Goal: Information Seeking & Learning: Learn about a topic

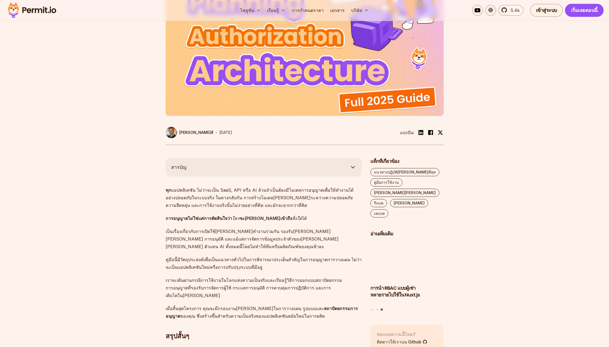
scroll to position [272, 0]
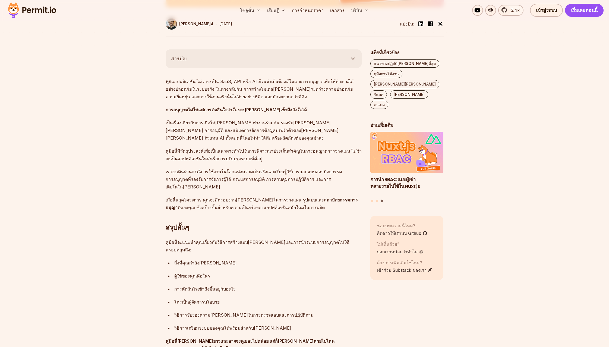
click at [249, 99] on p "ทุก แอปพลิเคชัน ไม่ว่าจะเป็น SaaS, API หรือ AI ล้วนจำเป็นต้องมีโมเดลการอนุญาตเพ…" at bounding box center [264, 89] width 196 height 23
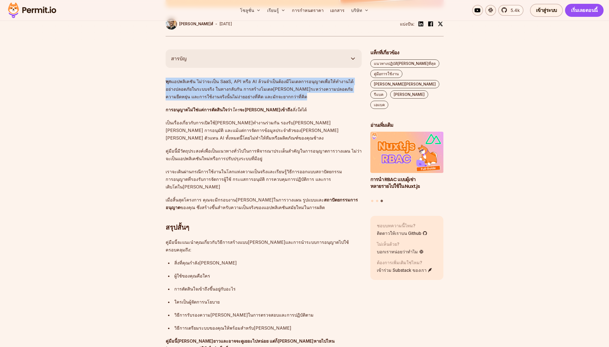
click at [249, 99] on p "ทุก แอปพลิเคชัน ไม่ว่าจะเป็น SaaS, API หรือ AI ล้วนจำเป็นต้องมีโมเดลการอนุญาตเพ…" at bounding box center [264, 89] width 196 height 23
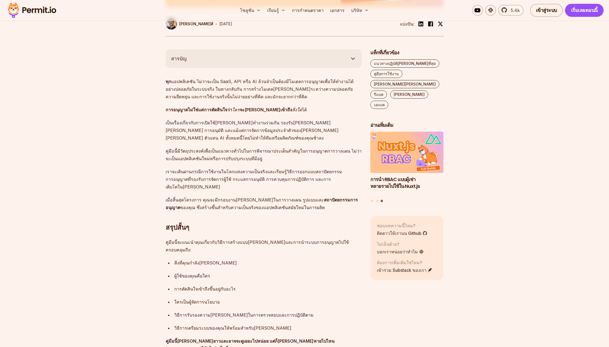
click at [262, 111] on font "จะ[PERSON_NAME]เข้าถึง" at bounding box center [266, 109] width 52 height 5
copy p "การอนุญาตไม่ใช่แค่การตัดสินใจว่า ใคร จะ[PERSON_NAME]เข้าถึง สิ่งใด ได้"
click at [260, 121] on font "เป็นเรื่องเกี่ยวกับการเปิดใช้[PERSON_NAME]ทำงานร่วมกัน รองรับ[PERSON_NAME][PERS…" at bounding box center [252, 130] width 173 height 21
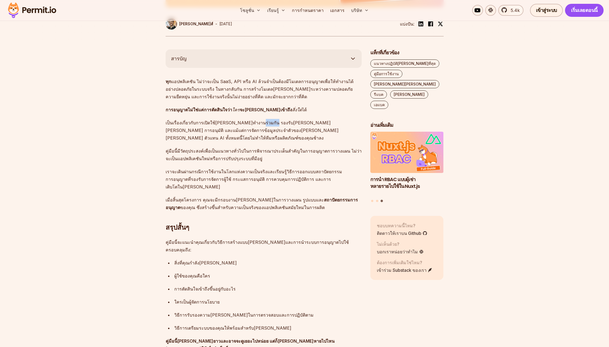
click at [260, 121] on font "เป็นเรื่องเกี่ยวกับการเปิดใช้[PERSON_NAME]ทำงานร่วมกัน รองรับ[PERSON_NAME][PERS…" at bounding box center [252, 130] width 173 height 21
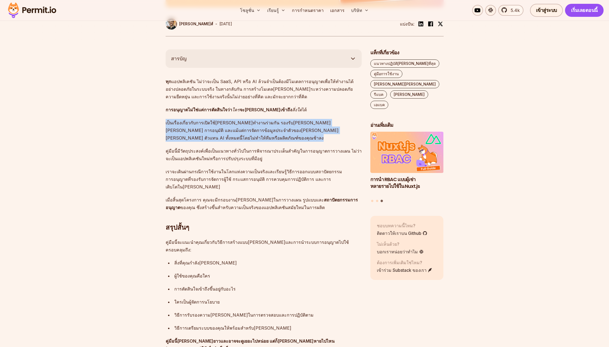
click at [260, 121] on font "เป็นเรื่องเกี่ยวกับการเปิดใช้[PERSON_NAME]ทำงานร่วมกัน รองรับ[PERSON_NAME][PERS…" at bounding box center [252, 130] width 173 height 21
copy font "เป็นเรื่องเกี่ยวกับการเปิดใช้[PERSON_NAME]ทำงานร่วมกัน รองรับ[PERSON_NAME][PERS…"
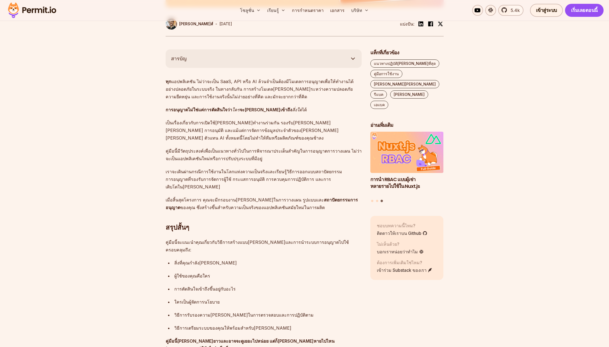
click at [242, 149] on font "คู่มือนี้มีวัตถุประสงค์เพื่อเป็นแนวทางทั่วไปในการพิจารณาประเด็นสำคัญในการอนุญาต…" at bounding box center [264, 154] width 196 height 13
copy font "คู่มือนี้มีวัตถุประสงค์เพื่อเป็นแนวทางทั่วไปในการพิจารณาประเด็นสำคัญในการอนุญาต…"
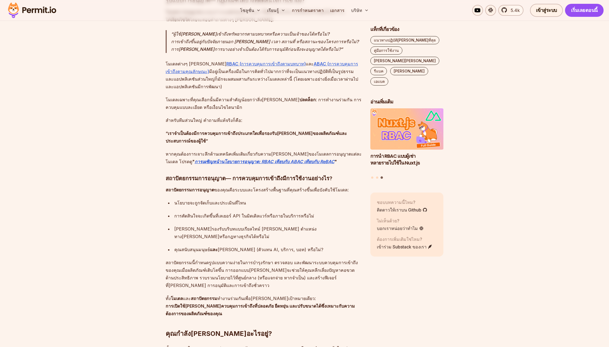
click at [242, 199] on ul "นโยบายจะถูกจัดเก็บและประเมินที่ไหน การตัดสินใจจะเกิดขึ้นที่เลเยอร์ API ในมิดเดิ…" at bounding box center [264, 226] width 196 height 54
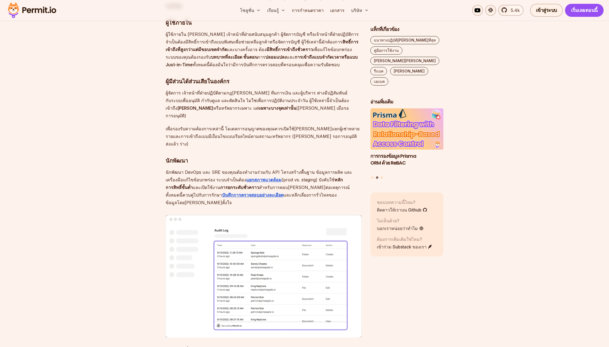
scroll to position [2279, 0]
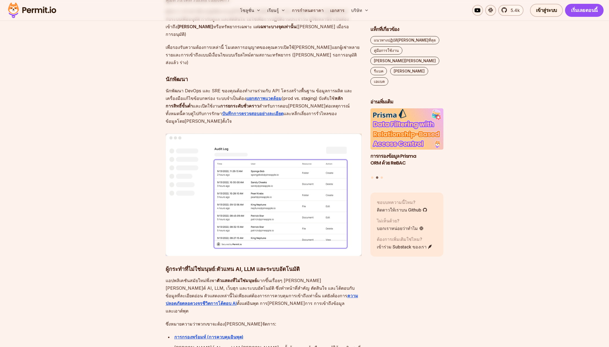
click at [309, 277] on p "แอปพลิเคชันสมัยใหม่พึ่งพา ตัวแสดงที่ไม่ใช่มนุษย์ มากขึ้นเรื่อยๆ [PERSON_NAME] […" at bounding box center [264, 296] width 196 height 38
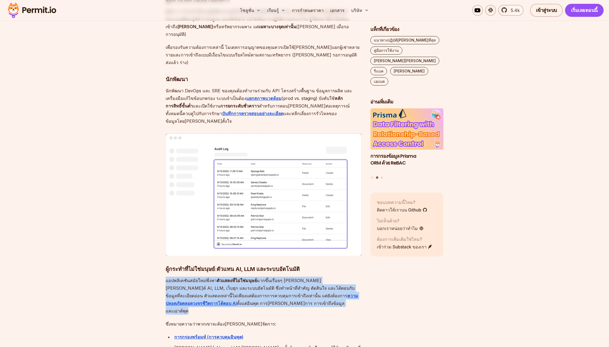
click at [309, 277] on p "แอปพลิเคชันสมัยใหม่พึ่งพา ตัวแสดงที่ไม่ใช่มนุษย์ มากขึ้นเรื่อยๆ [PERSON_NAME] […" at bounding box center [264, 296] width 196 height 38
copy p "แอปพลิเคชันสมัยใหม่พึ่งพา ตัวแสดงที่ไม่ใช่มนุษย์ มากขึ้นเรื่อยๆ [PERSON_NAME] […"
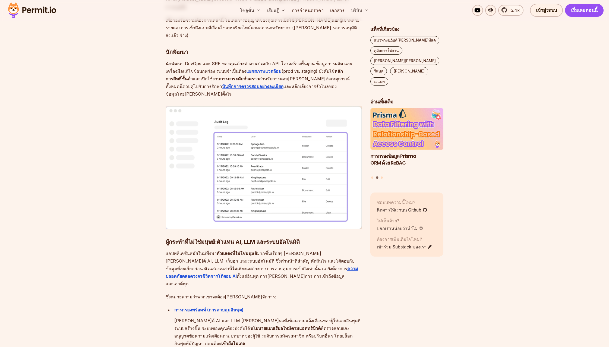
click at [319, 318] on font "[PERSON_NAME]ต์ AI และ LLM [PERSON_NAME]ผลทั้งข้อความแจ้งเตือนของผู้ใช้และอินพุ…" at bounding box center [267, 324] width 186 height 13
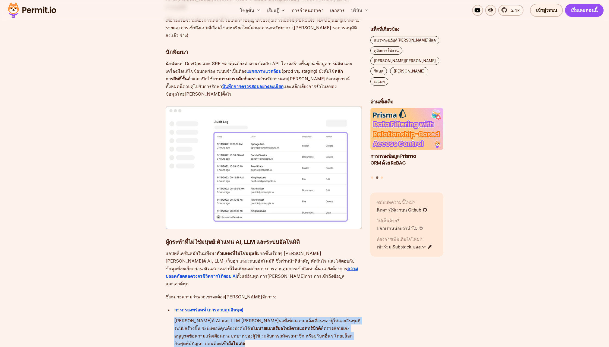
click at [319, 318] on font "[PERSON_NAME]ต์ AI และ LLM [PERSON_NAME]ผลทั้งข้อความแจ้งเตือนของผู้ใช้และอินพุ…" at bounding box center [267, 324] width 186 height 13
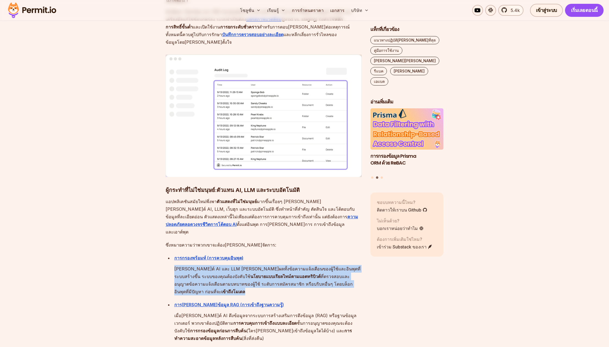
scroll to position [2360, 0]
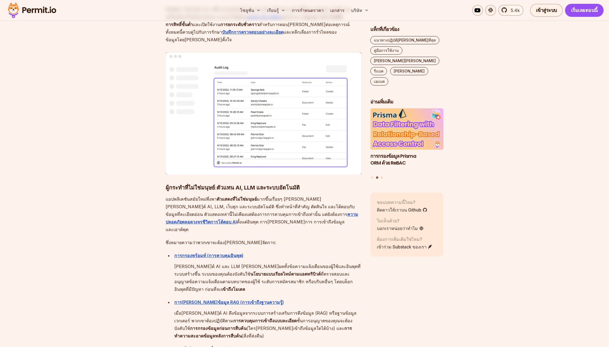
click at [319, 326] on font "การทำความสะอาดข้อมูลหลังการสืบค้น" at bounding box center [263, 332] width 178 height 13
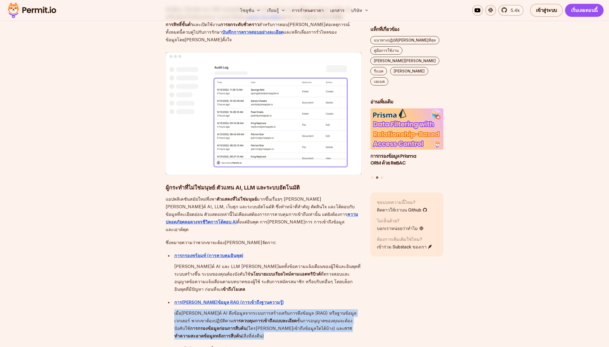
click at [319, 326] on font "การทำความสะอาดข้อมูลหลังการสืบค้น" at bounding box center [263, 332] width 178 height 13
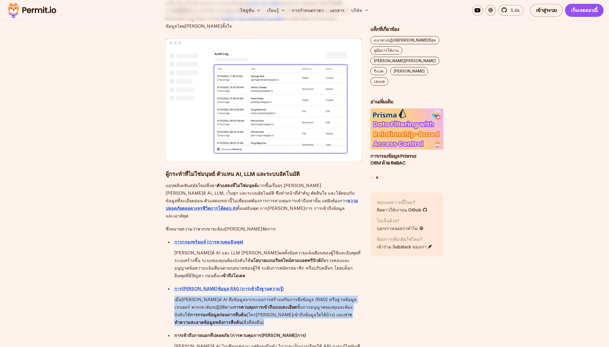
scroll to position [2388, 0]
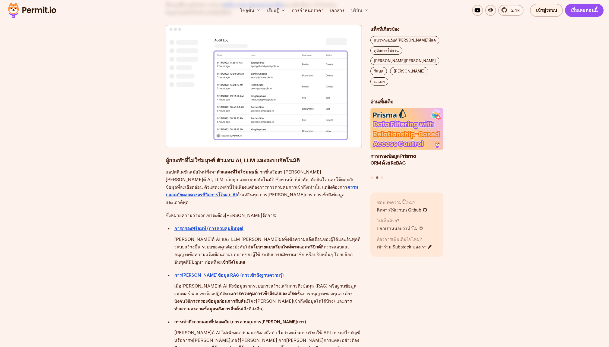
click at [317, 330] on font "[PERSON_NAME]ต์ AI ไม่เพียงแต่อ่าน แต่ยังลงมือทำ ไม่ว่าจะเป็นการเรียกใช้ API กา…" at bounding box center [267, 340] width 186 height 21
click at [317, 318] on div "การเข้าถึงภายนอกที่ปลอดภัย (การควบคุมการ[PERSON_NAME]การ) [PERSON_NAME]ต์ AI ไม…" at bounding box center [267, 350] width 187 height 64
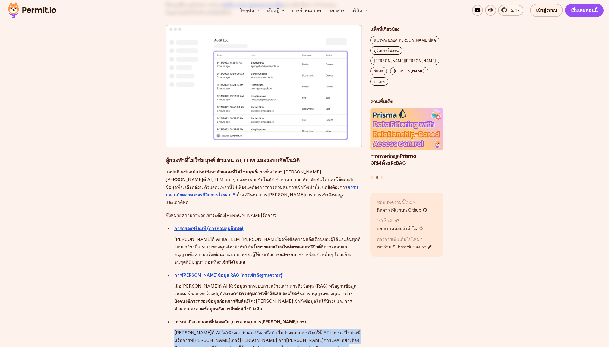
click at [317, 318] on div "การเข้าถึงภายนอกที่ปลอดภัย (การควบคุมการ[PERSON_NAME]การ) [PERSON_NAME]ต์ AI ไม…" at bounding box center [267, 350] width 187 height 64
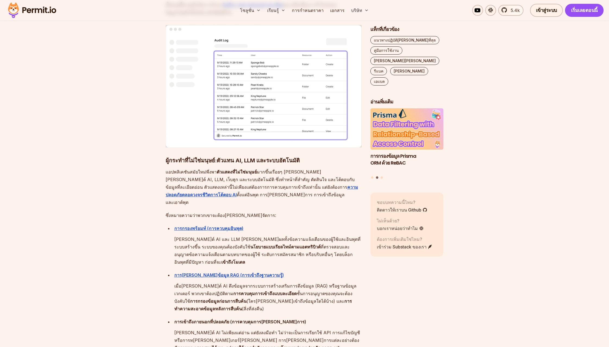
drag, startPoint x: 317, startPoint y: 160, endPoint x: 263, endPoint y: 155, distance: 53.7
click at [263, 319] on font "การเข้าถึงภายนอกที่ปลอดภัย (การควบคุมการ[PERSON_NAME]การ)" at bounding box center [240, 321] width 132 height 5
copy font "การเข้าถึงภายนอกที่ปลอดภัย (การควบคุมการ[PERSON_NAME]การ)"
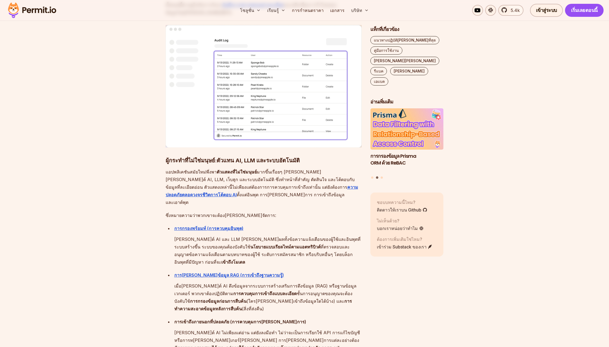
click at [294, 345] on font "ขอบเขต ตรวจสอบได้ และอยู่ภายใต้การกำกับดูแลของนโยบายอย่างเคร่งครัด การระบุ" at bounding box center [256, 347] width 159 height 5
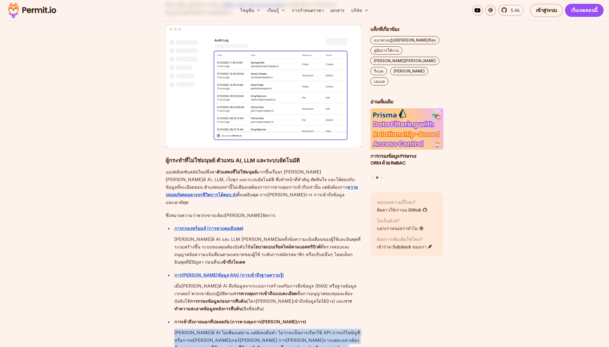
click at [294, 345] on font "ขอบเขต ตรวจสอบได้ และอยู่ภายใต้การกำกับดูแลของนโยบายอย่างเคร่งครัด การระบุ" at bounding box center [256, 347] width 159 height 5
copy p "[PERSON_NAME]ต์ AI ไม่เพียงแต่อ่าน แต่ยังลงมือทำ ไม่ว่าจะเป็นการเรียกใช้ API กา…"
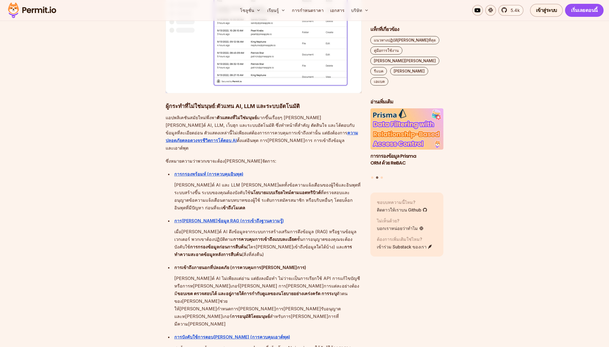
drag, startPoint x: 295, startPoint y: 166, endPoint x: 299, endPoint y: 172, distance: 7.5
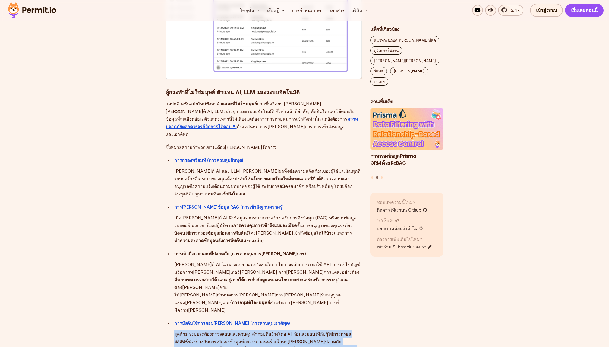
scroll to position [2469, 0]
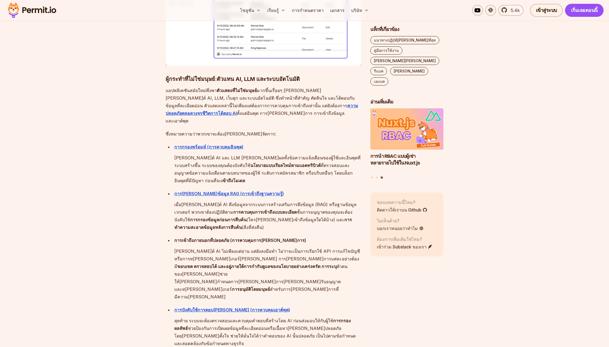
click at [280, 338] on h2 "ใครเป็นผู้เขียนและจัดการนโยบาย?" at bounding box center [264, 353] width 196 height 30
copy font "ใครเป็นผู้เขียนและจัดการนโยบาย?"
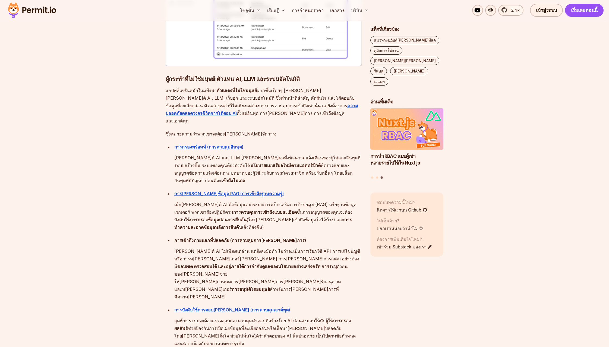
drag, startPoint x: 288, startPoint y: 194, endPoint x: 293, endPoint y: 193, distance: 4.7
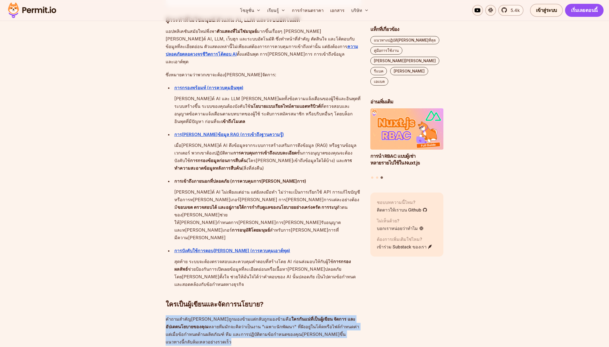
scroll to position [2551, 0]
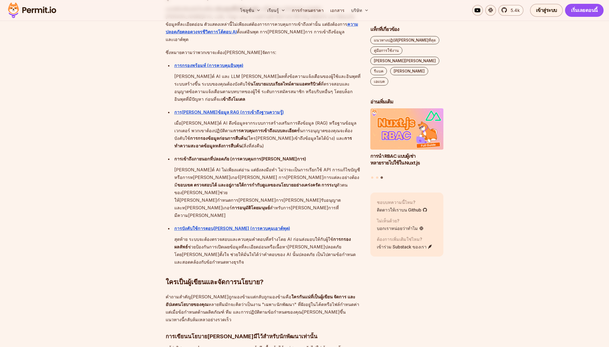
copy font "การนำผู้มีส่วนได้ส่วนเสียด้านผลิตภัณฑ์ การปฏิบัติตามข้อกำหนด และความปลอดภัยเข้า…"
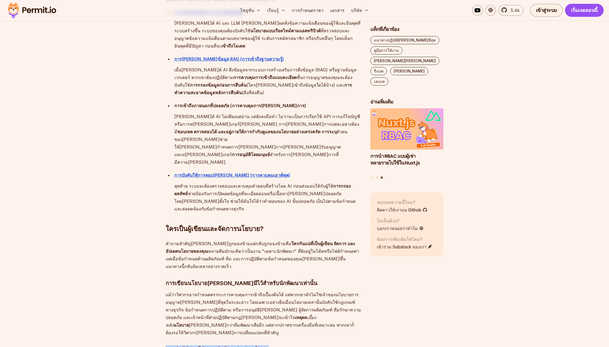
scroll to position [2605, 0]
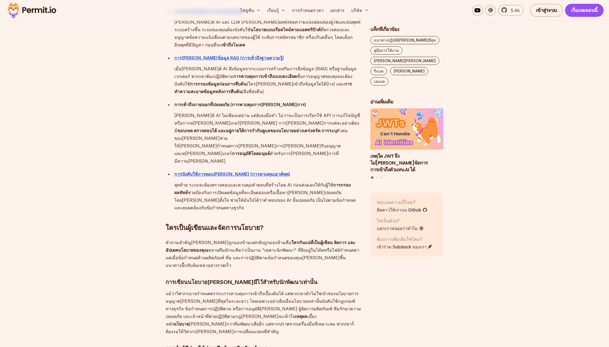
drag, startPoint x: 300, startPoint y: 183, endPoint x: 302, endPoint y: 186, distance: 3.4
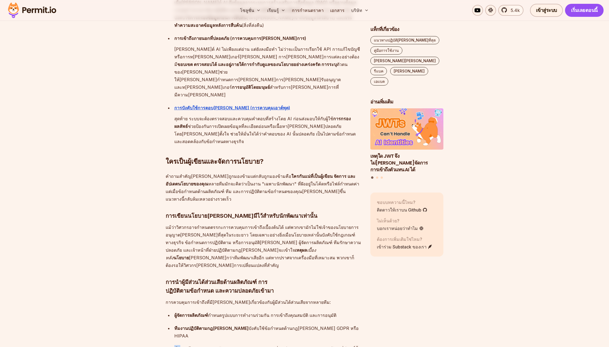
scroll to position [2686, 0]
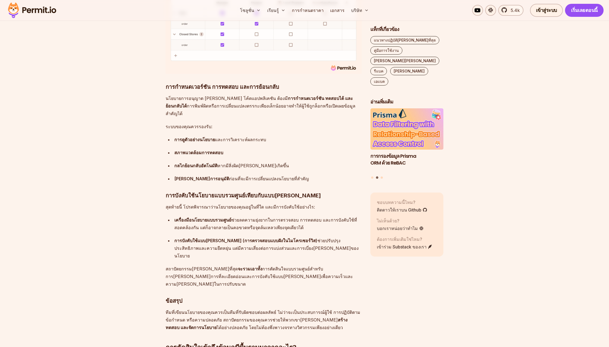
scroll to position [3338, 0]
